Goal: Information Seeking & Learning: Compare options

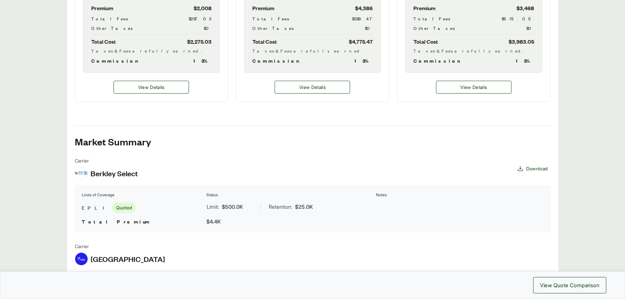
scroll to position [361, 0]
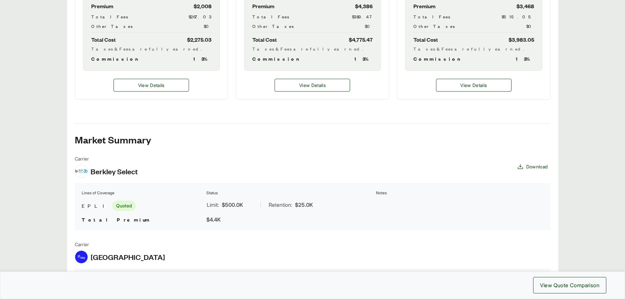
click at [306, 76] on div "View Details" at bounding box center [312, 85] width 153 height 29
click at [307, 85] on span "View Details" at bounding box center [312, 85] width 27 height 7
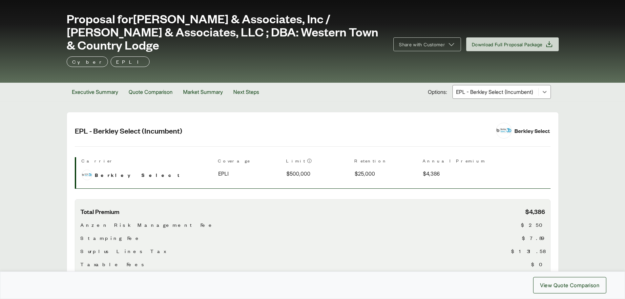
scroll to position [33, 0]
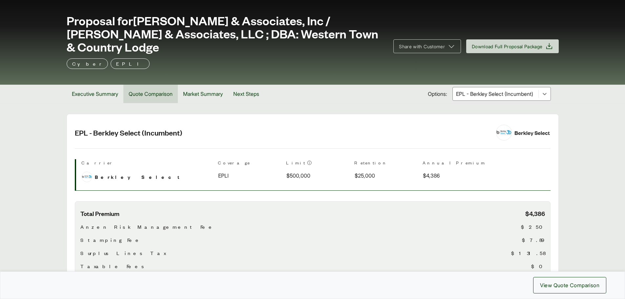
click at [164, 89] on button "Quote Comparison" at bounding box center [150, 94] width 54 height 18
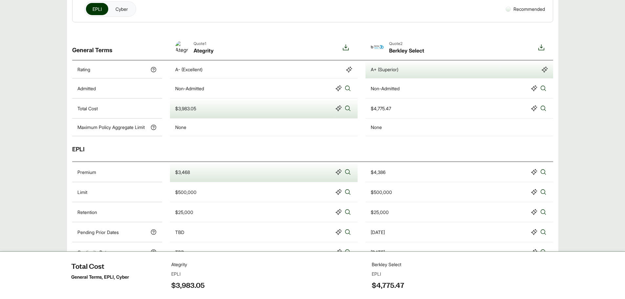
scroll to position [165, 0]
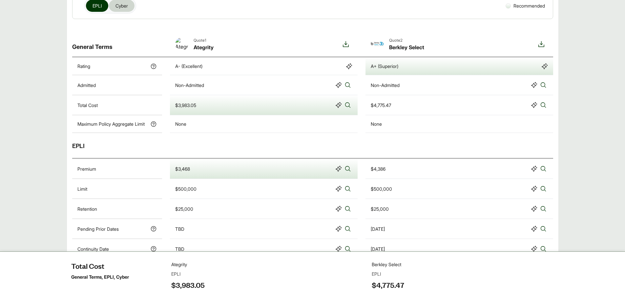
click at [115, 8] on button "Cyber" at bounding box center [122, 6] width 26 height 12
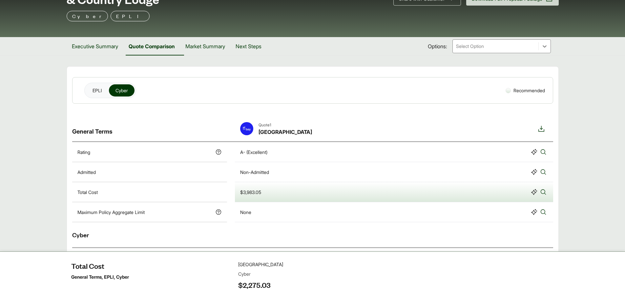
scroll to position [1, 0]
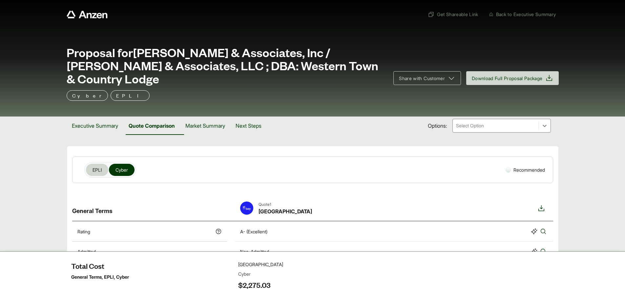
click at [99, 168] on span "EPLI" at bounding box center [97, 169] width 9 height 7
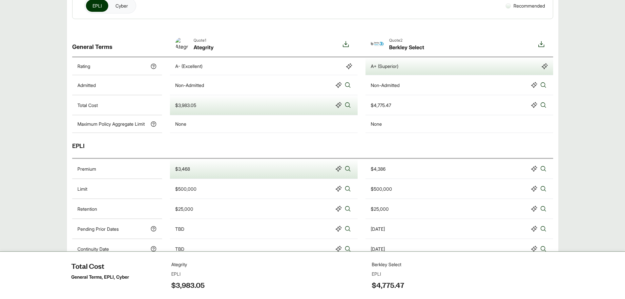
scroll to position [67, 0]
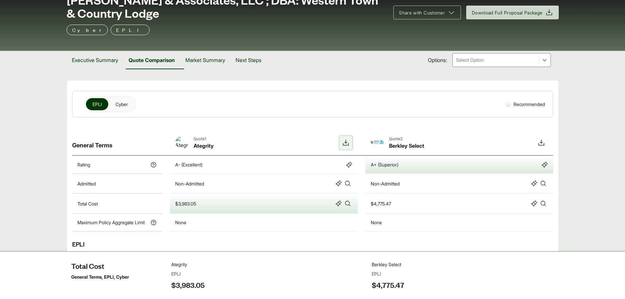
click at [344, 145] on icon at bounding box center [346, 143] width 6 height 6
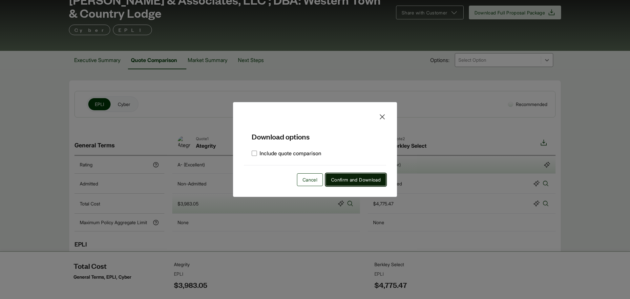
click at [344, 178] on span "Confirm and Download" at bounding box center [356, 179] width 50 height 7
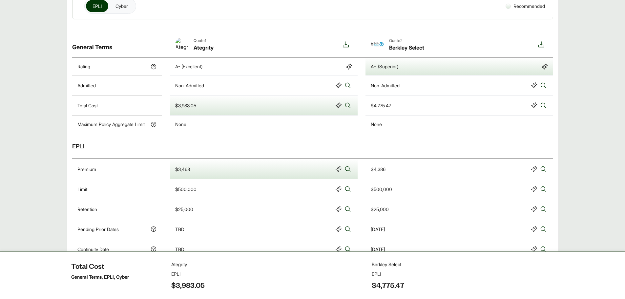
scroll to position [165, 0]
